Goal: Task Accomplishment & Management: Complete application form

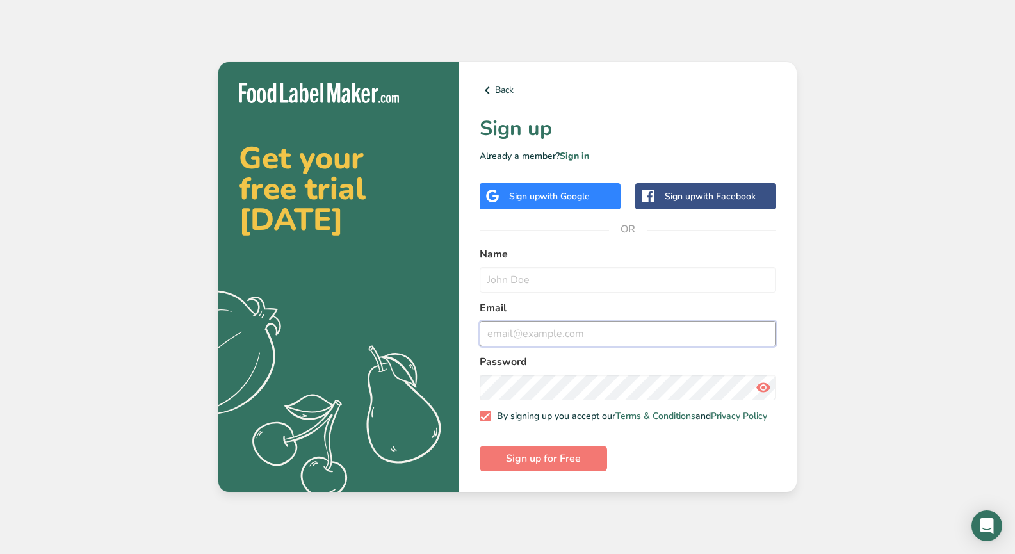
click at [567, 321] on input "email" at bounding box center [628, 334] width 297 height 26
click at [569, 272] on input "text" at bounding box center [628, 280] width 297 height 26
type input "[PERSON_NAME]"
click at [576, 321] on input "email" at bounding box center [628, 334] width 297 height 26
type input "2"
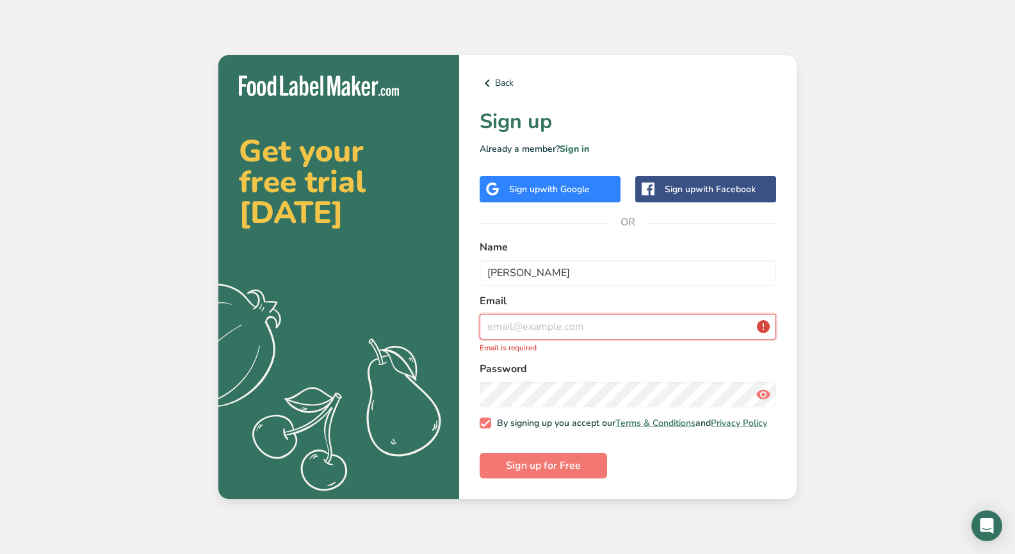
type input "j"
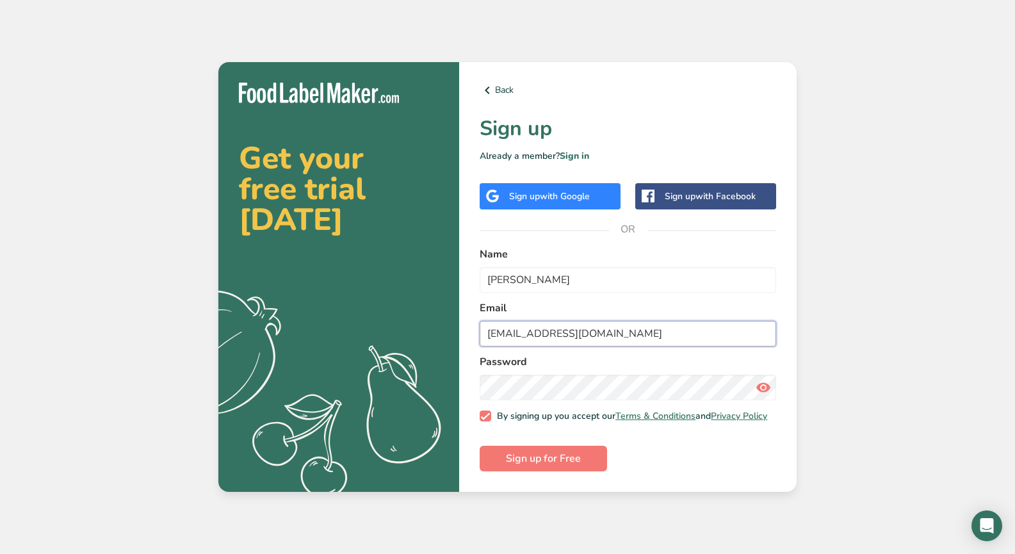
type input "[EMAIL_ADDRESS][DOMAIN_NAME]"
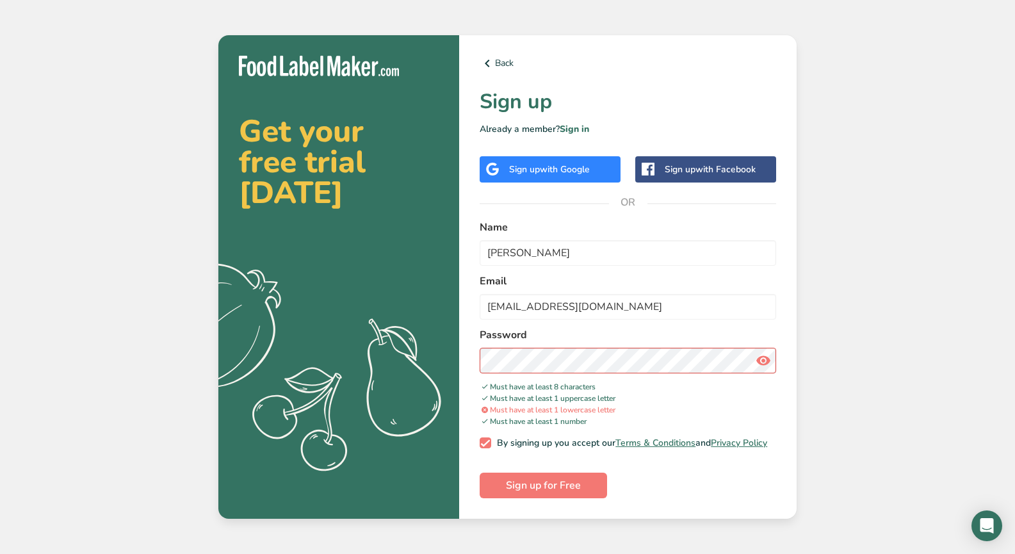
click at [758, 359] on icon at bounding box center [763, 360] width 15 height 23
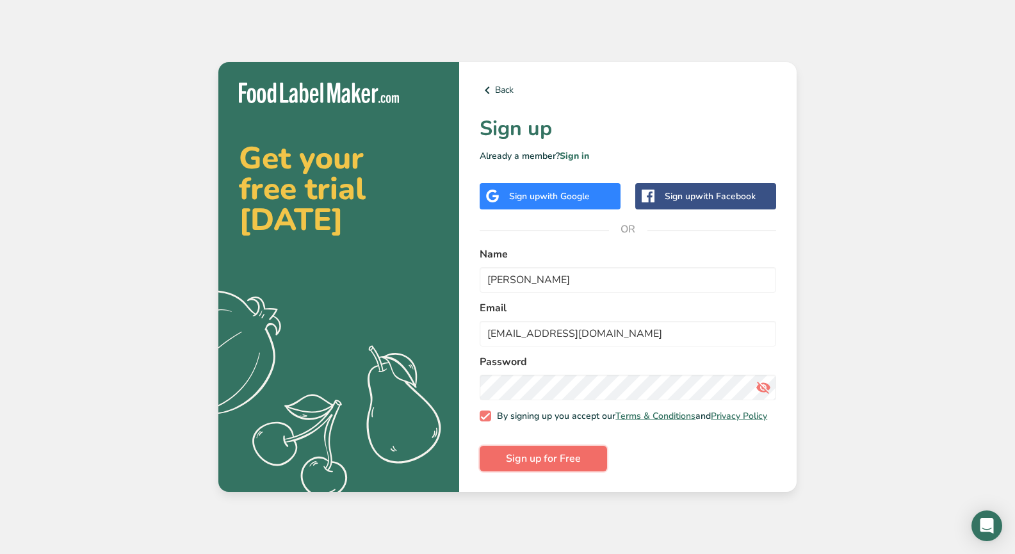
click at [537, 461] on span "Sign up for Free" at bounding box center [543, 458] width 75 height 15
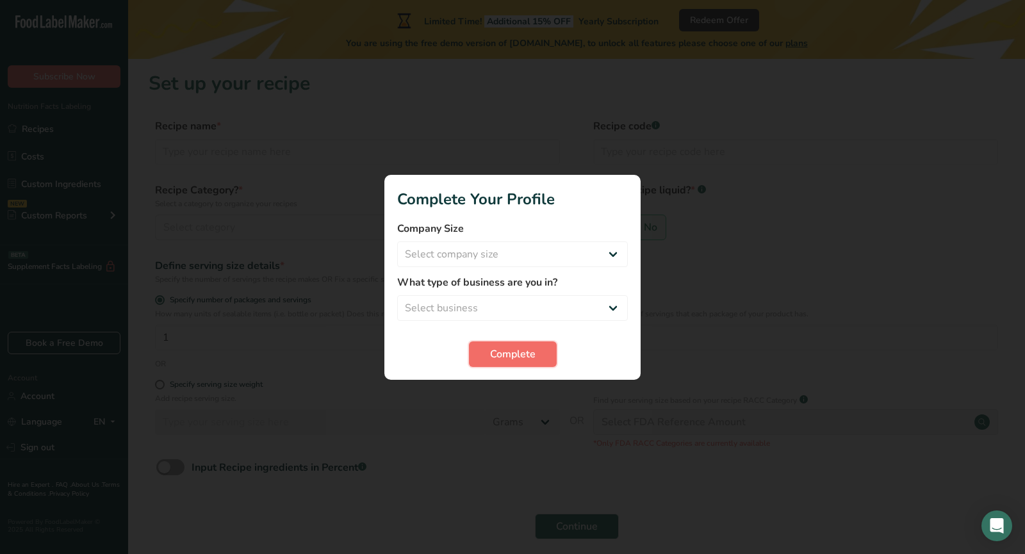
click at [527, 352] on span "Complete" at bounding box center [512, 354] width 45 height 15
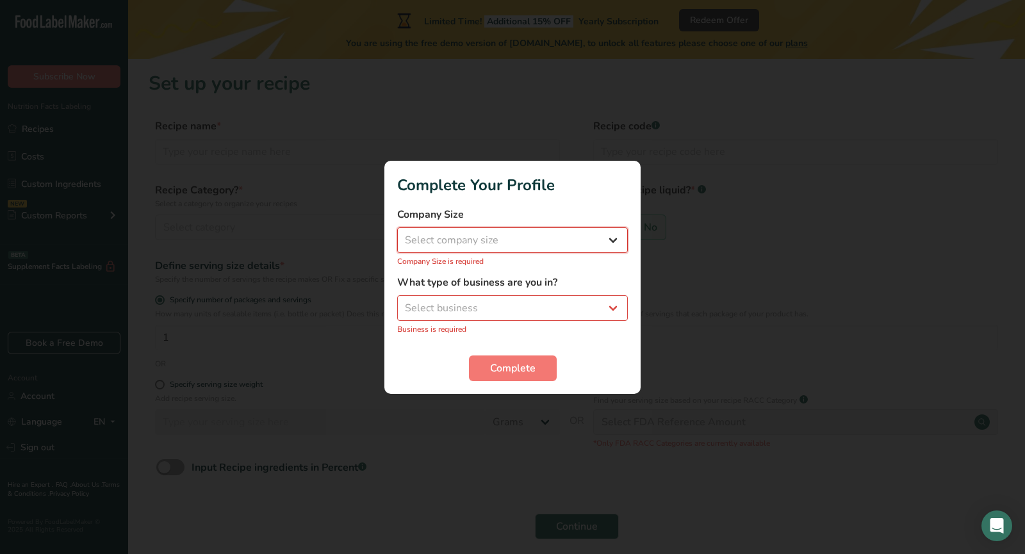
click at [546, 236] on select "Select company size Fewer than 10 Employees 10 to 50 Employees 51 to 500 Employ…" at bounding box center [512, 240] width 231 height 26
select select "4"
click at [397, 234] on select "Select company size Fewer than 10 Employees 10 to 50 Employees 51 to 500 Employ…" at bounding box center [512, 240] width 231 height 26
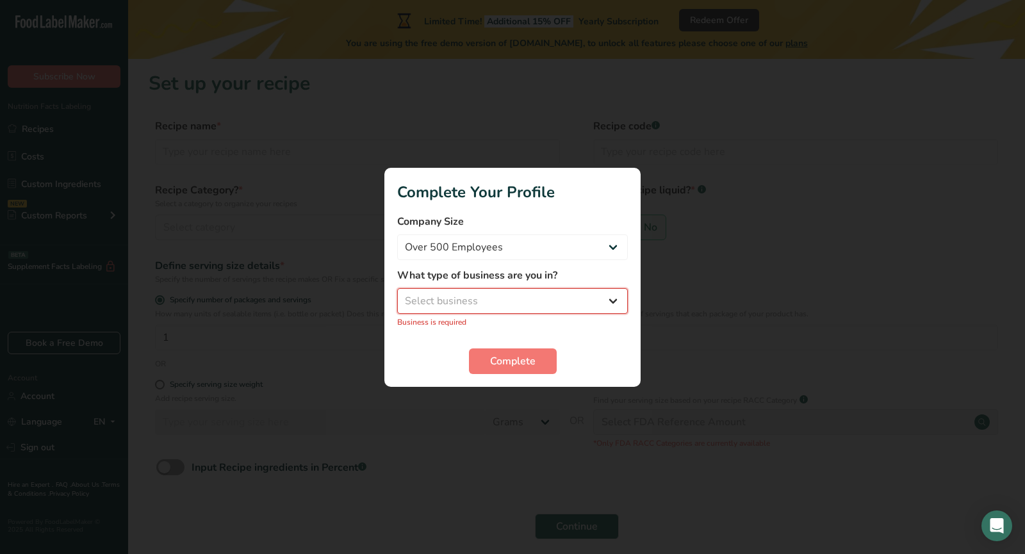
click at [524, 303] on select "Select business Packaged Food Manufacturer Restaurant & Cafe Bakery Meal Plans …" at bounding box center [512, 301] width 231 height 26
select select "1"
click at [397, 295] on select "Select business Packaged Food Manufacturer Restaurant & Cafe Bakery Meal Plans …" at bounding box center [512, 301] width 231 height 26
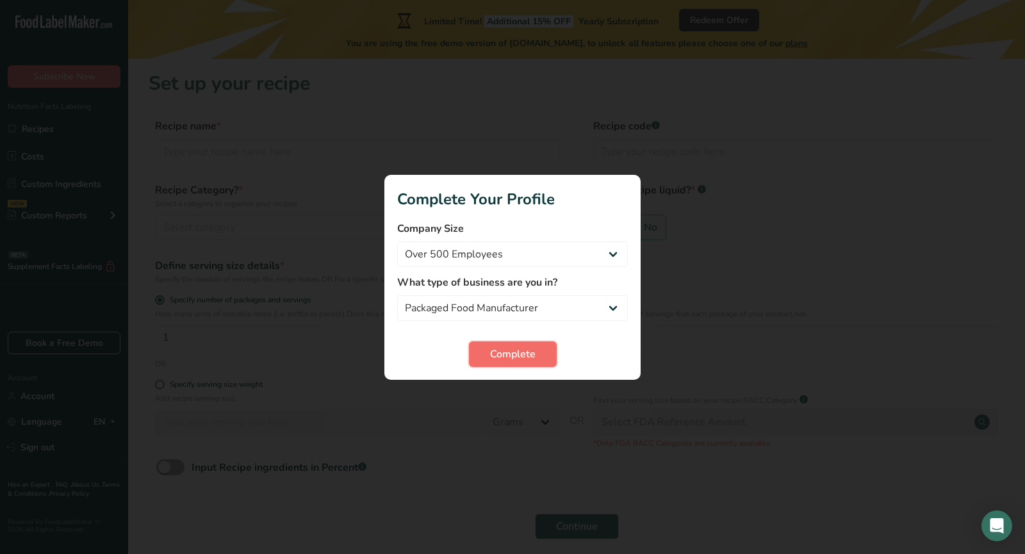
click at [521, 364] on button "Complete" at bounding box center [513, 354] width 88 height 26
